Goal: Information Seeking & Learning: Find specific fact

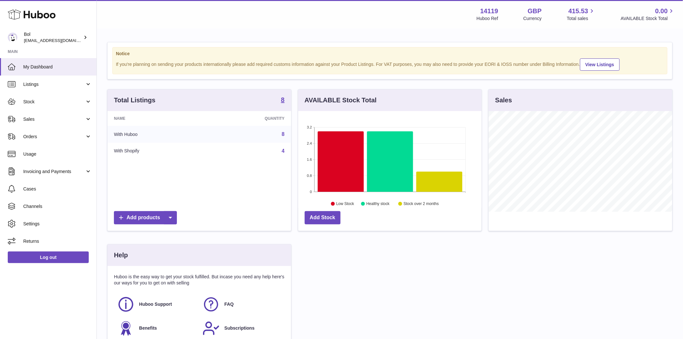
scroll to position [101, 183]
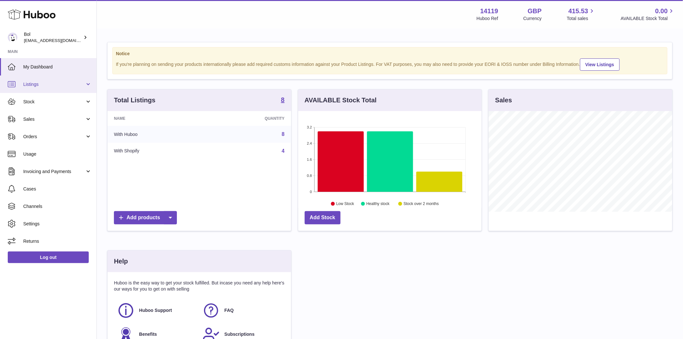
click at [34, 86] on span "Listings" at bounding box center [54, 84] width 62 height 6
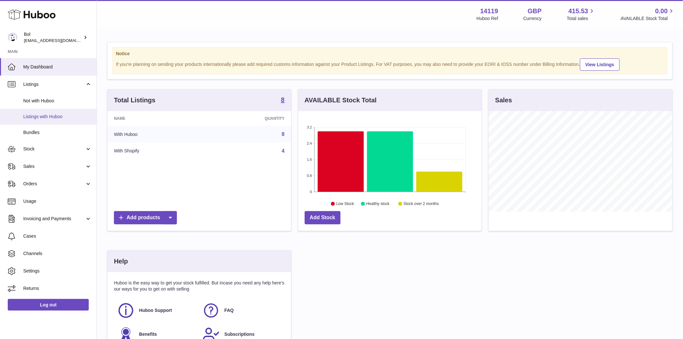
click at [35, 116] on span "Listings with Huboo" at bounding box center [57, 117] width 68 height 6
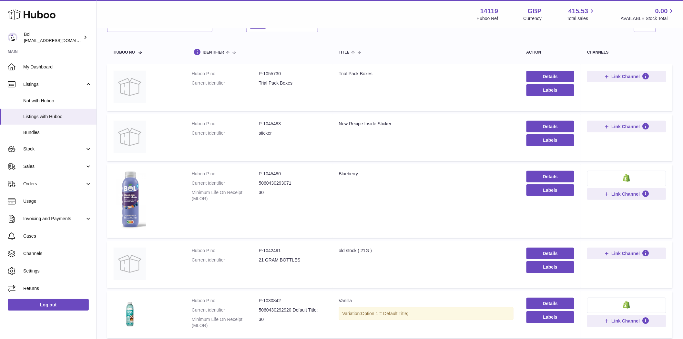
scroll to position [49, 0]
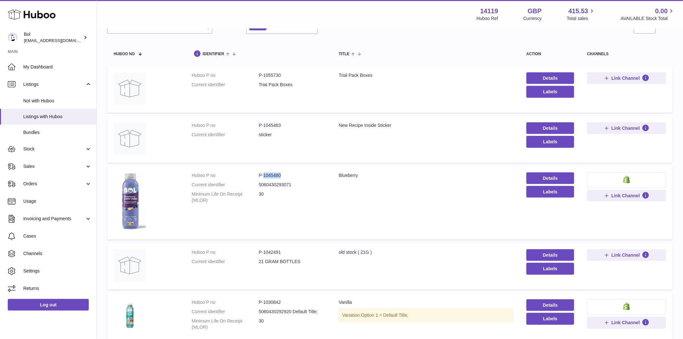
drag, startPoint x: 287, startPoint y: 175, endPoint x: 262, endPoint y: 179, distance: 24.6
click at [262, 179] on dl "Huboo P no P-1045480 Current identifier 5060430293071 Minimum Life On Receipt (…" at bounding box center [259, 189] width 134 height 34
copy dd "1045480"
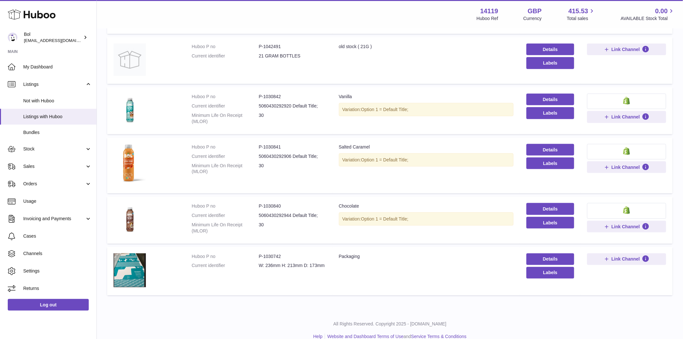
scroll to position [264, 0]
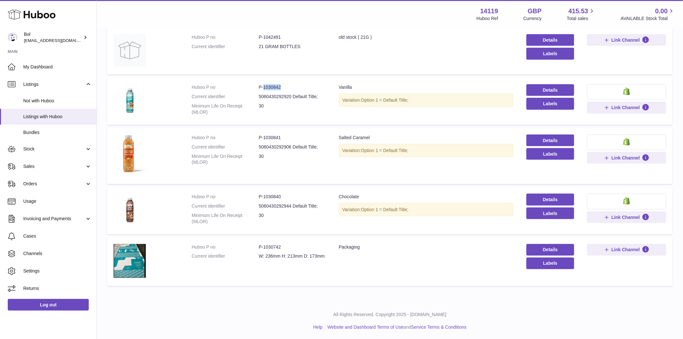
drag, startPoint x: 287, startPoint y: 89, endPoint x: 262, endPoint y: 89, distance: 24.8
click at [262, 89] on dl "Huboo P no P-1030842 Current identifier 5060430292920 Default Title; Minimum Li…" at bounding box center [259, 101] width 134 height 34
copy dd "1030842"
click at [39, 135] on span "Bundles" at bounding box center [57, 132] width 68 height 6
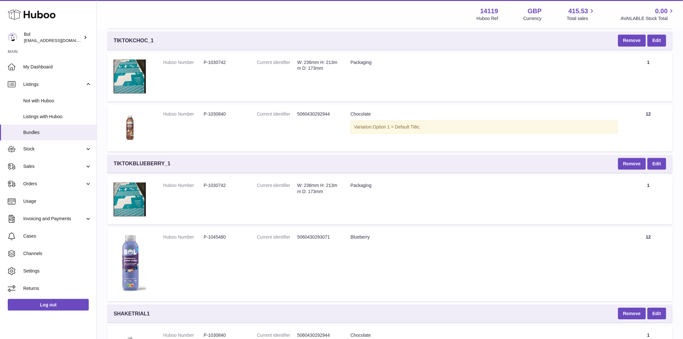
scroll to position [428, 0]
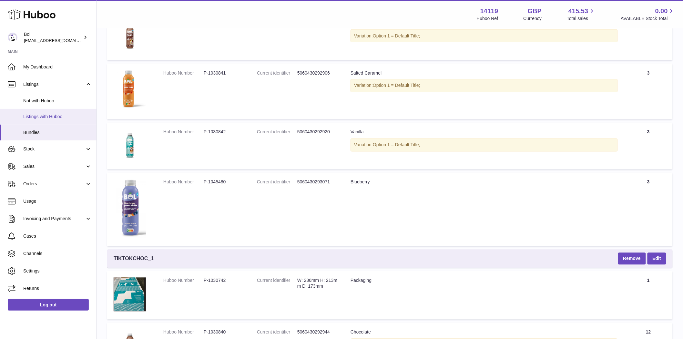
click at [35, 115] on span "Listings with Huboo" at bounding box center [57, 117] width 68 height 6
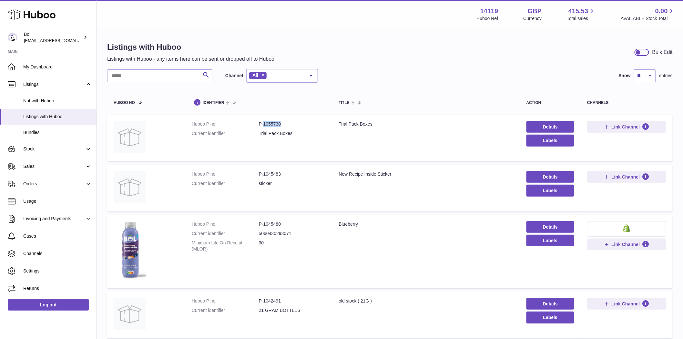
drag, startPoint x: 277, startPoint y: 125, endPoint x: 262, endPoint y: 125, distance: 14.8
click at [262, 125] on dd "P-1055730" at bounding box center [292, 124] width 67 height 6
copy dd "1055730"
